Goal: Task Accomplishment & Management: Use online tool/utility

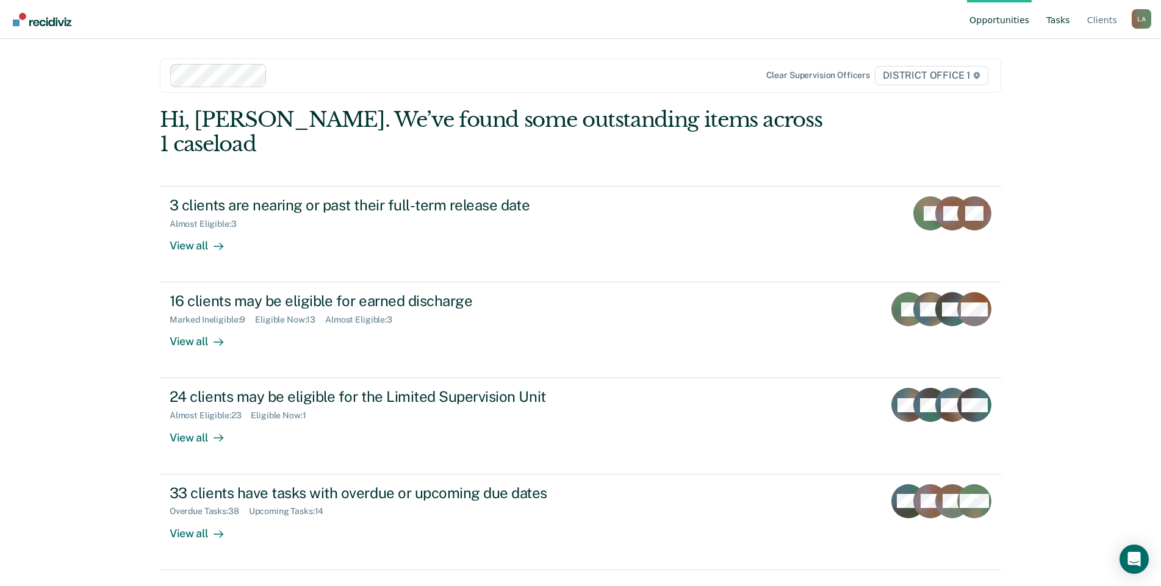
click at [1057, 24] on link "Tasks" at bounding box center [1058, 19] width 29 height 39
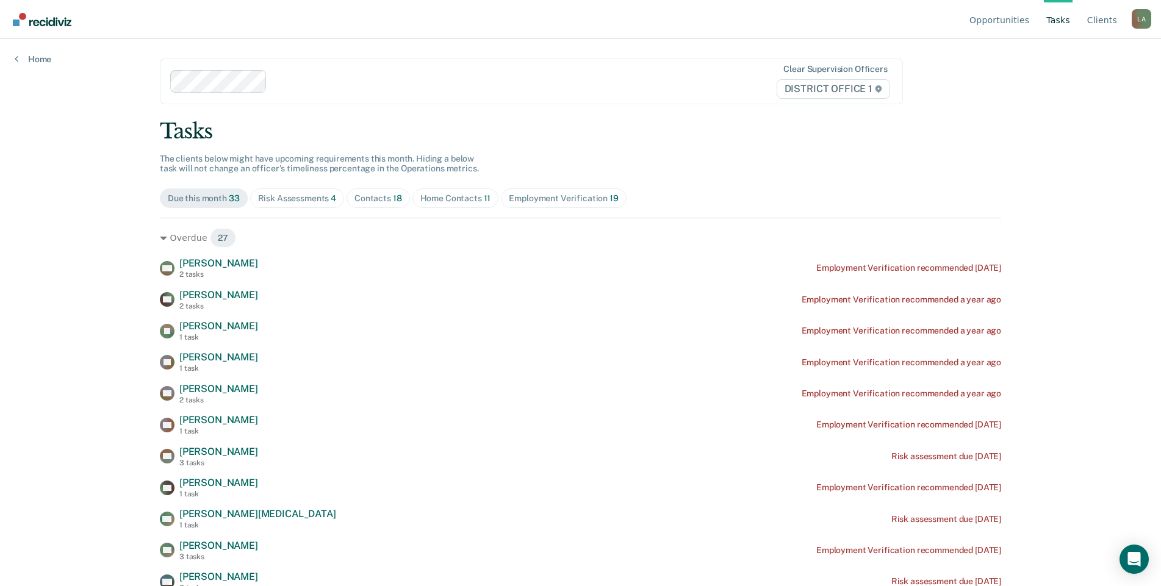
click at [324, 204] on div "Risk Assessments 4" at bounding box center [297, 198] width 79 height 10
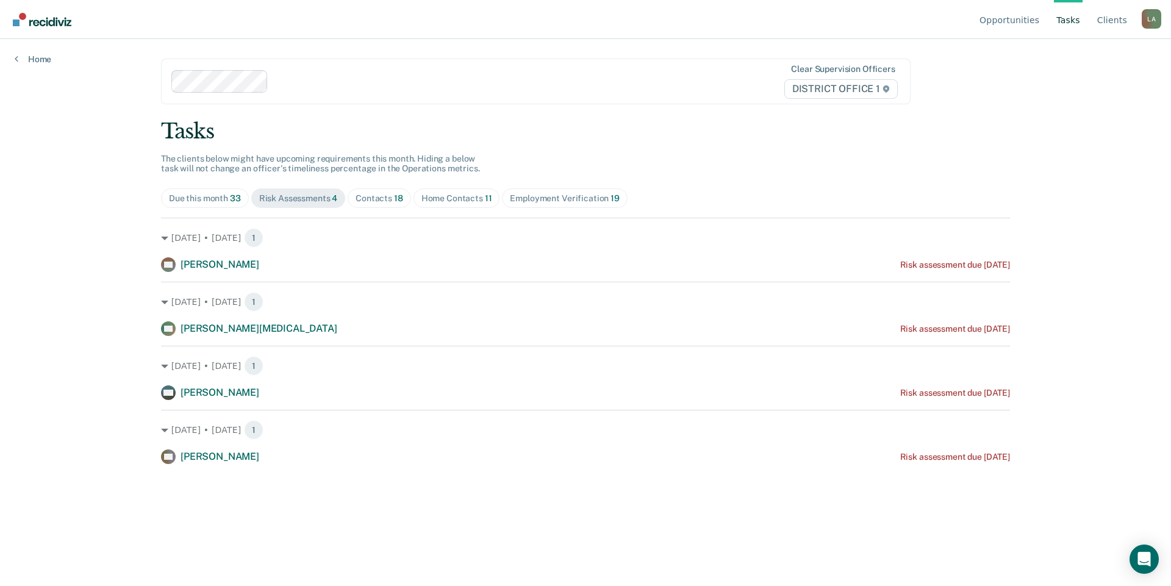
click at [403, 204] on div "Contacts 18" at bounding box center [380, 198] width 48 height 10
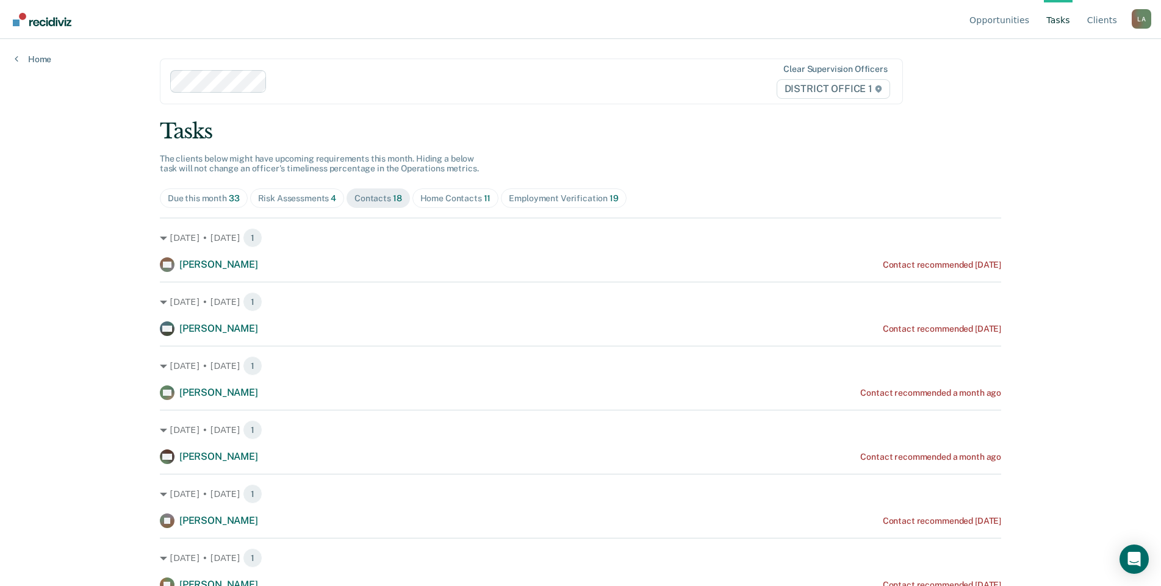
click at [491, 204] on div "Home Contacts 11" at bounding box center [455, 198] width 71 height 10
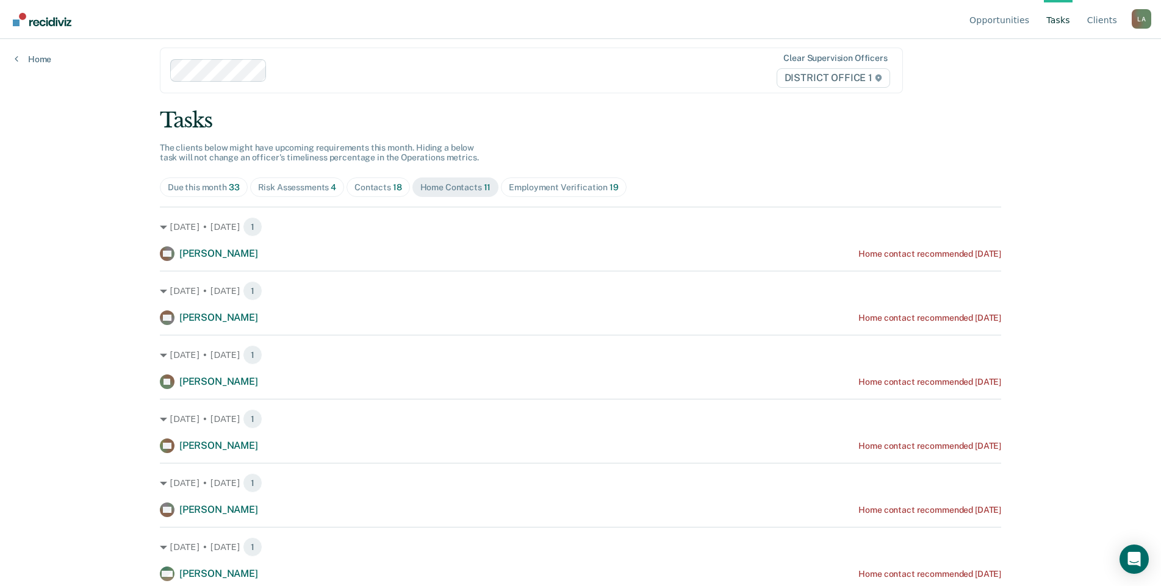
scroll to position [4, 0]
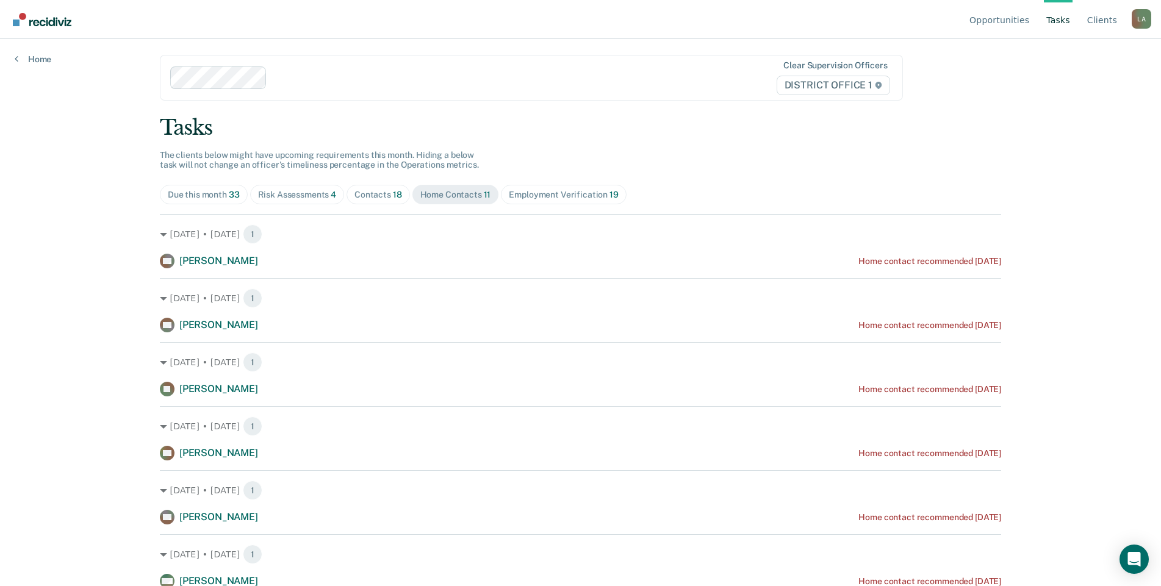
click at [402, 200] on div "Contacts 18" at bounding box center [378, 195] width 48 height 10
click at [329, 200] on div "Risk Assessments 4" at bounding box center [297, 195] width 79 height 10
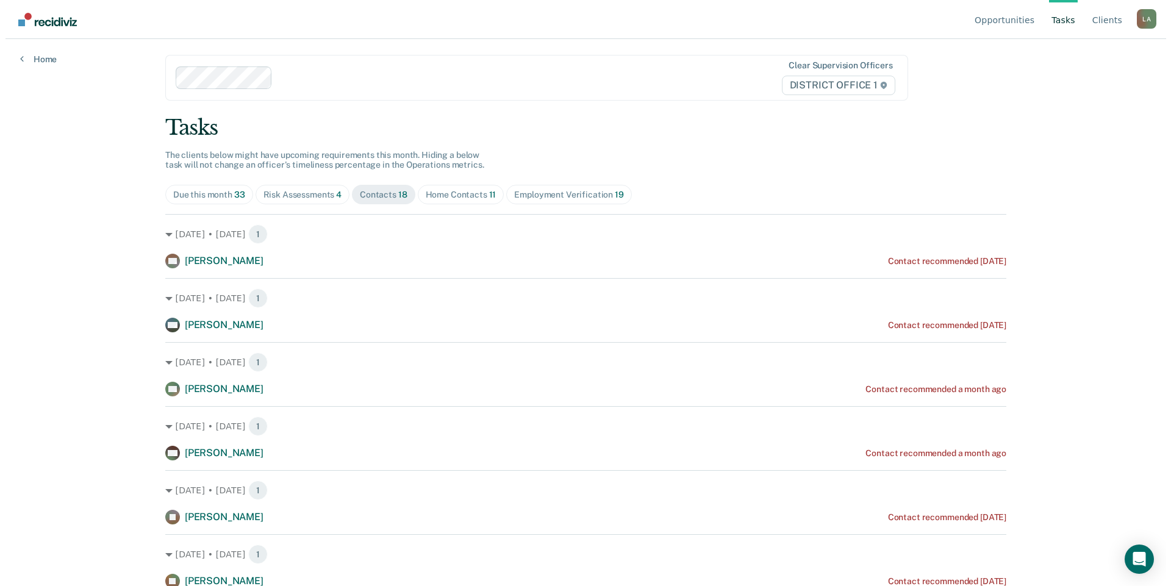
scroll to position [0, 0]
